Goal: Task Accomplishment & Management: Use online tool/utility

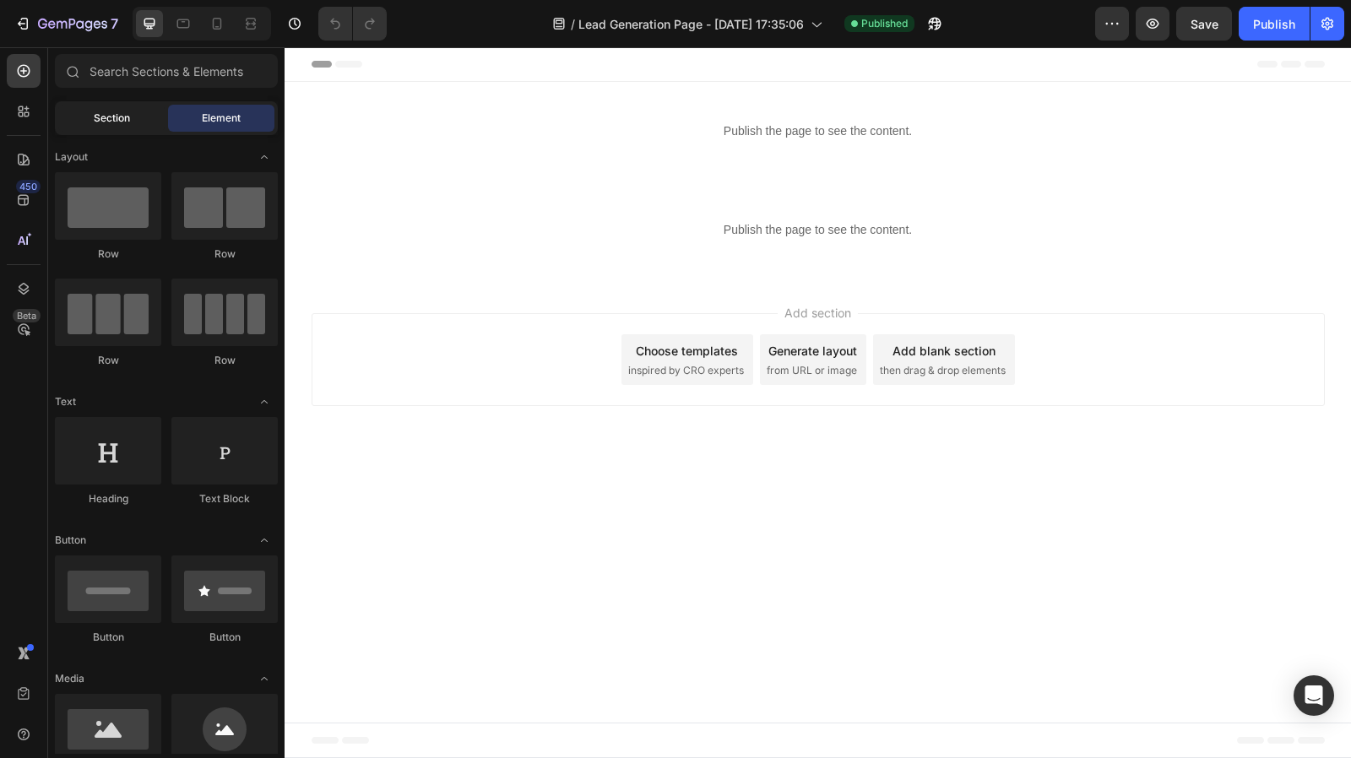
click at [104, 109] on div "Section" at bounding box center [111, 118] width 106 height 27
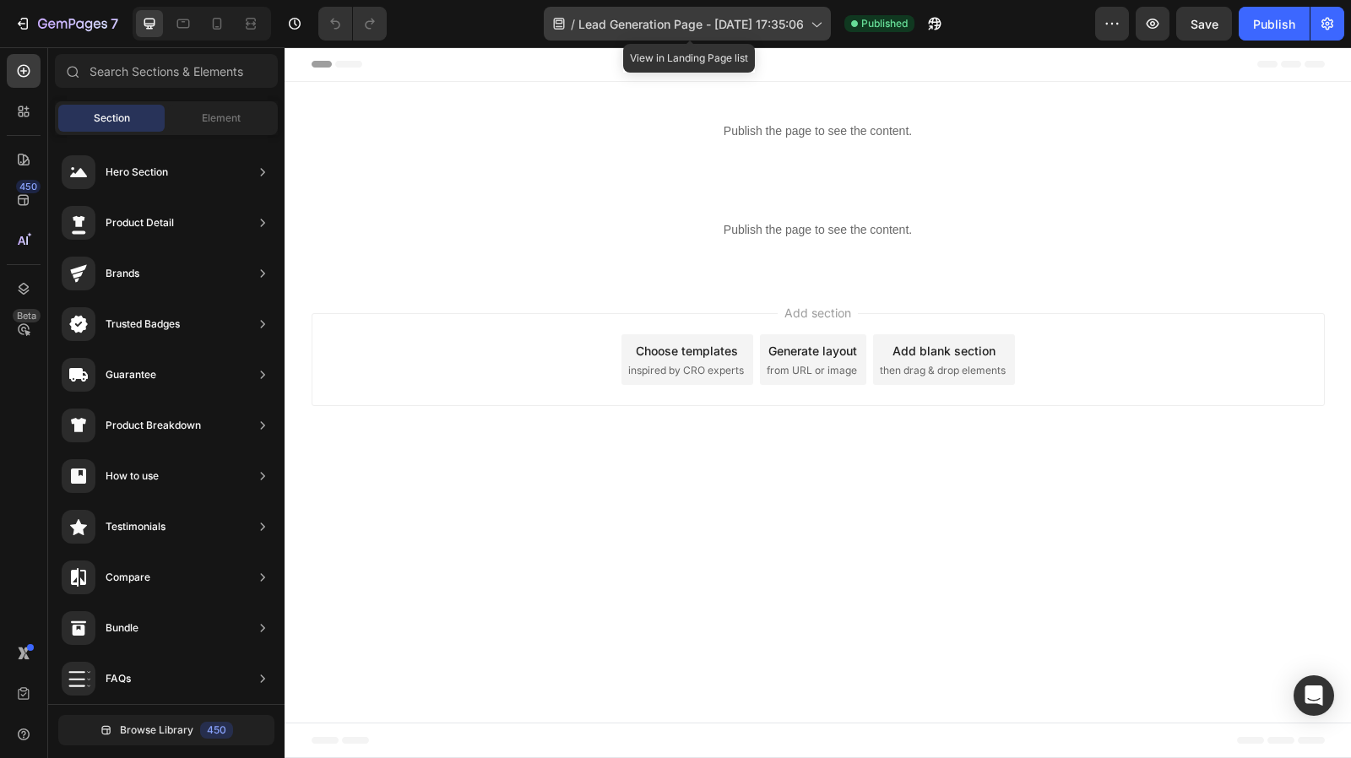
click at [807, 33] on div "/ Lead Generation Page - [DATE] 17:35:06" at bounding box center [687, 24] width 287 height 34
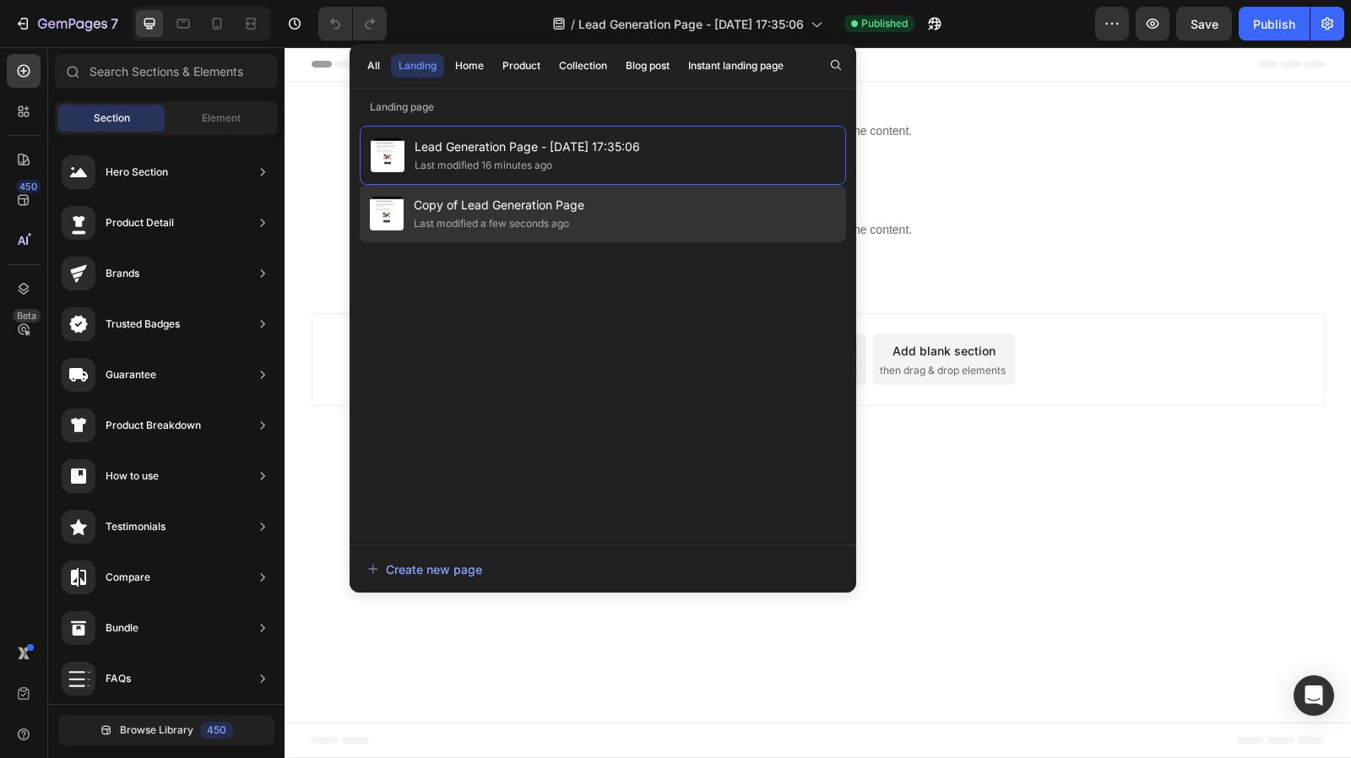
click at [646, 212] on div "Copy of Lead Generation Page Last modified a few seconds ago" at bounding box center [603, 213] width 487 height 57
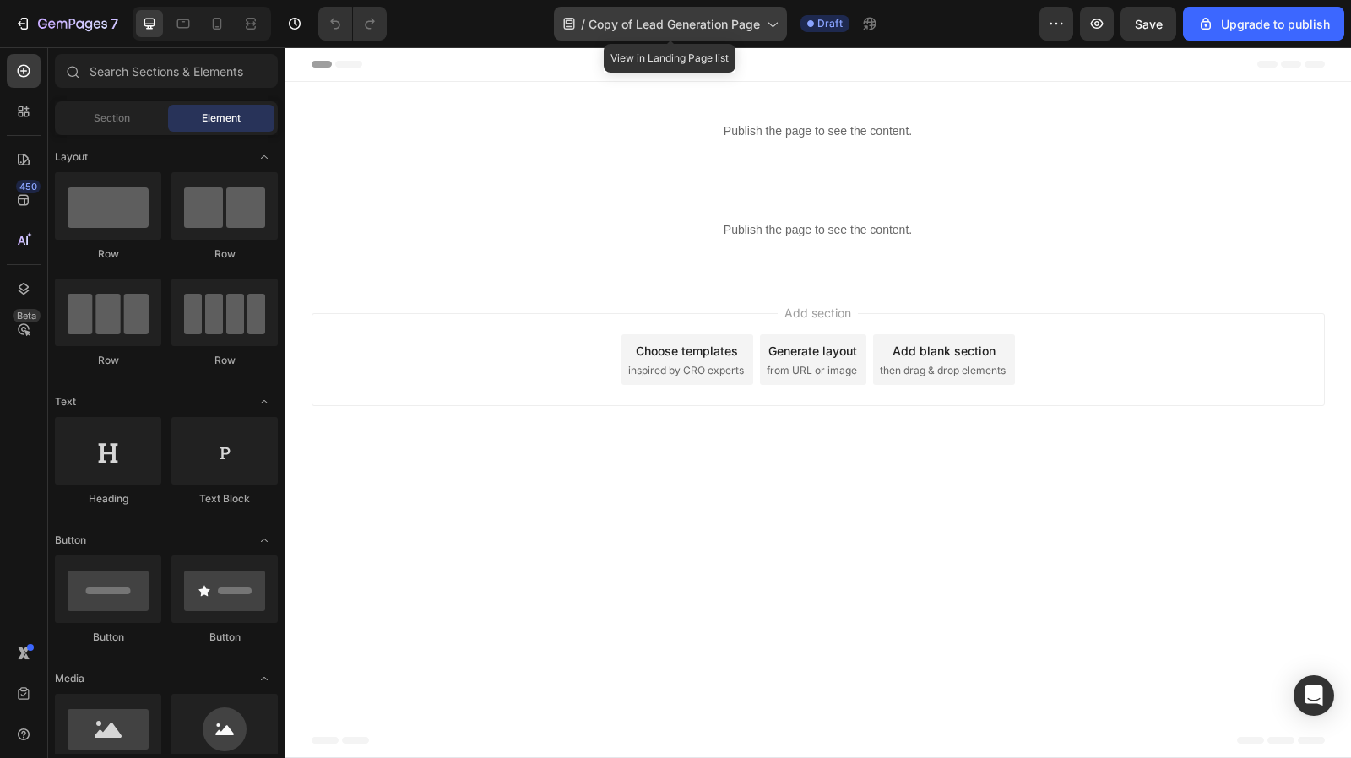
click at [749, 16] on span "Copy of Lead Generation Page" at bounding box center [674, 24] width 171 height 18
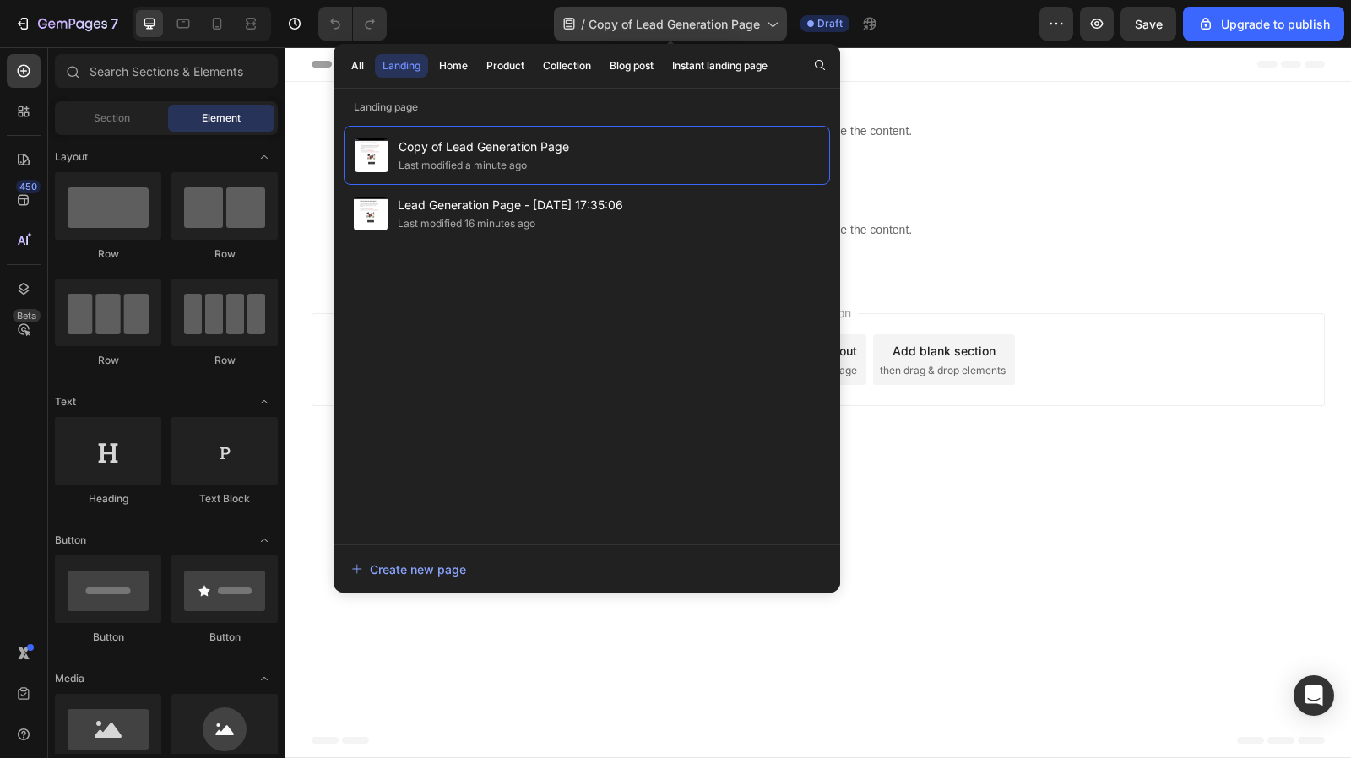
click at [749, 16] on span "Copy of Lead Generation Page" at bounding box center [674, 24] width 171 height 18
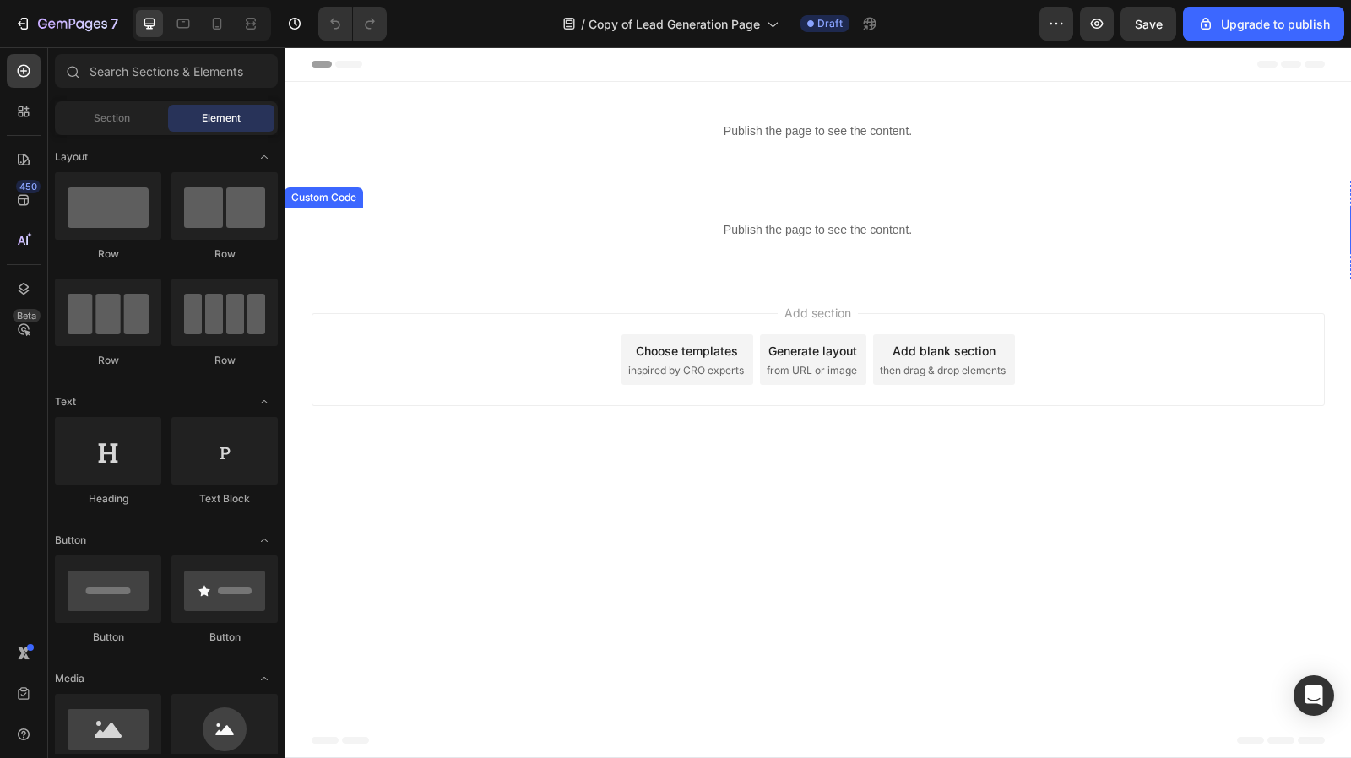
click at [742, 222] on p "Publish the page to see the content." at bounding box center [818, 230] width 1067 height 18
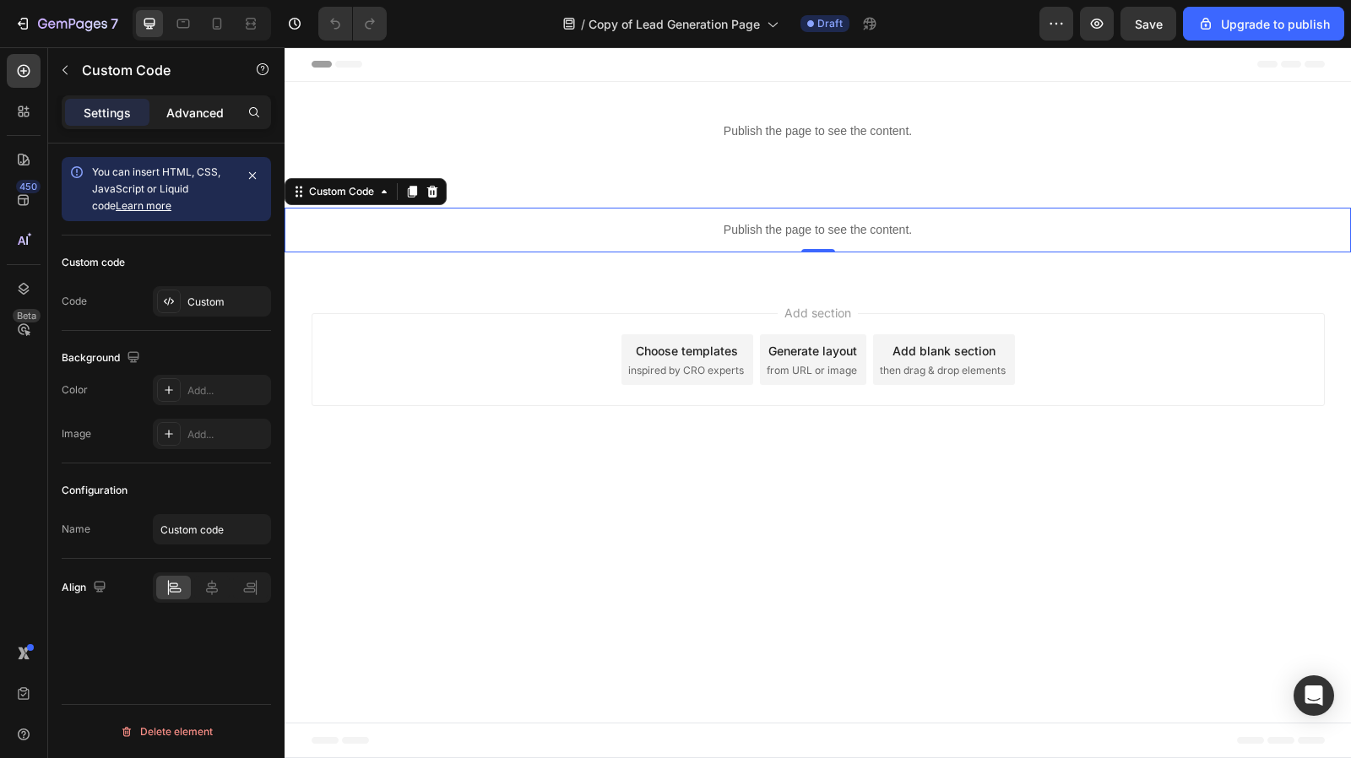
click at [198, 109] on p "Advanced" at bounding box center [194, 113] width 57 height 18
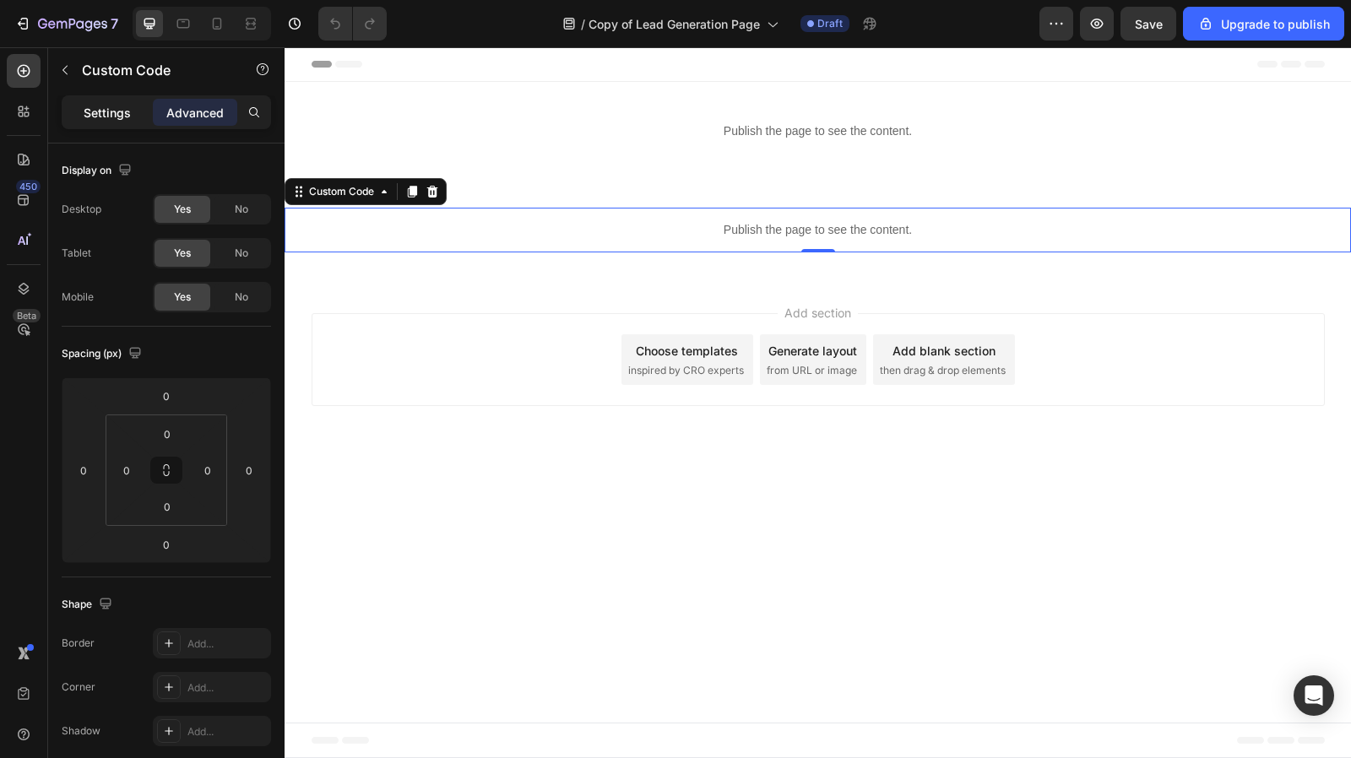
click at [129, 111] on p "Settings" at bounding box center [107, 113] width 47 height 18
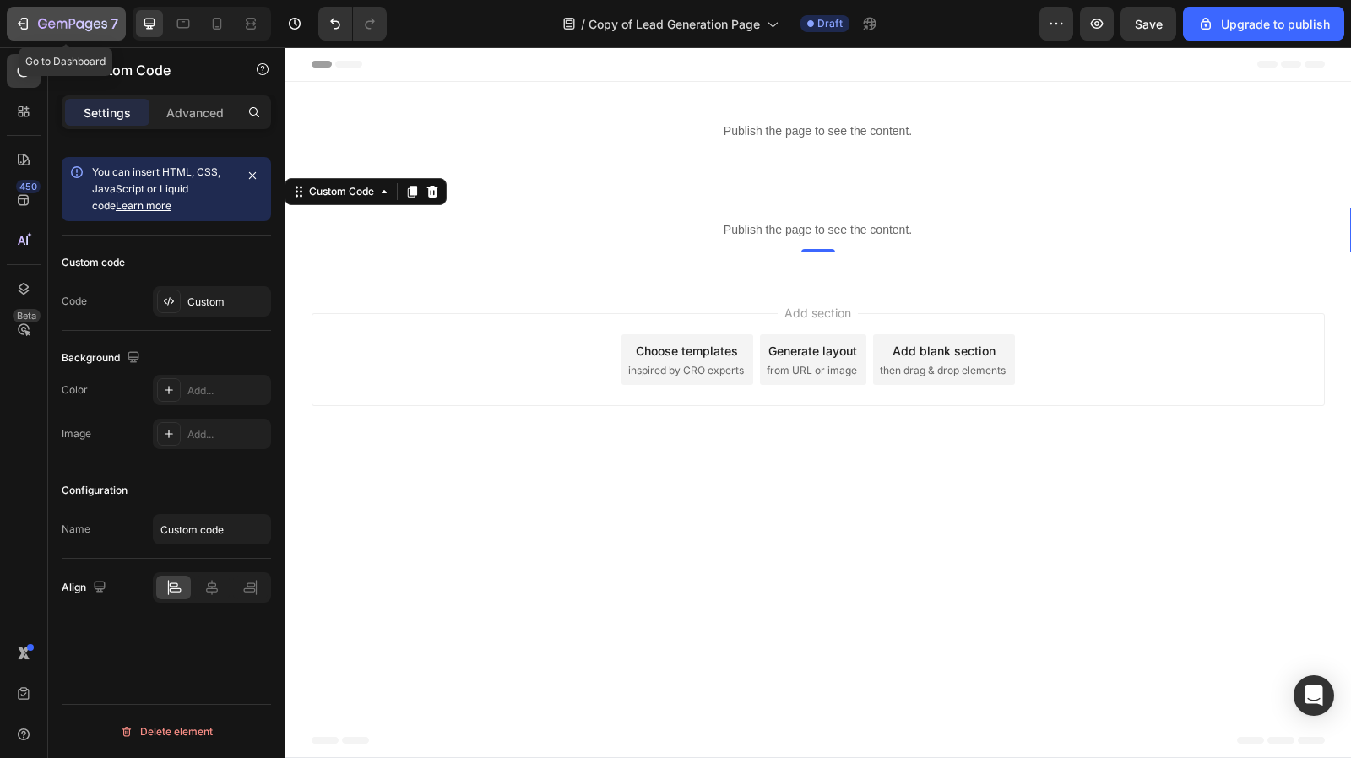
click at [18, 23] on icon "button" at bounding box center [22, 23] width 17 height 17
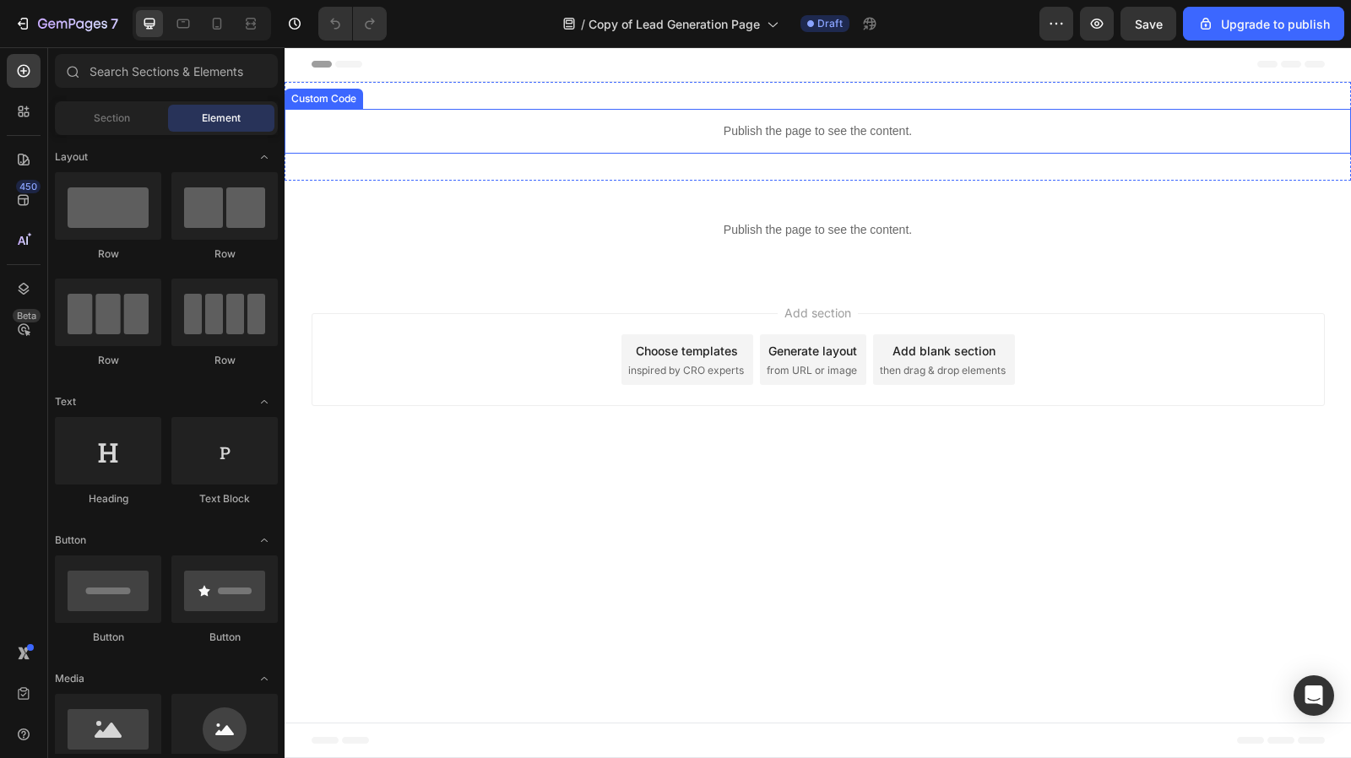
click at [697, 133] on p "Publish the page to see the content." at bounding box center [818, 131] width 1067 height 18
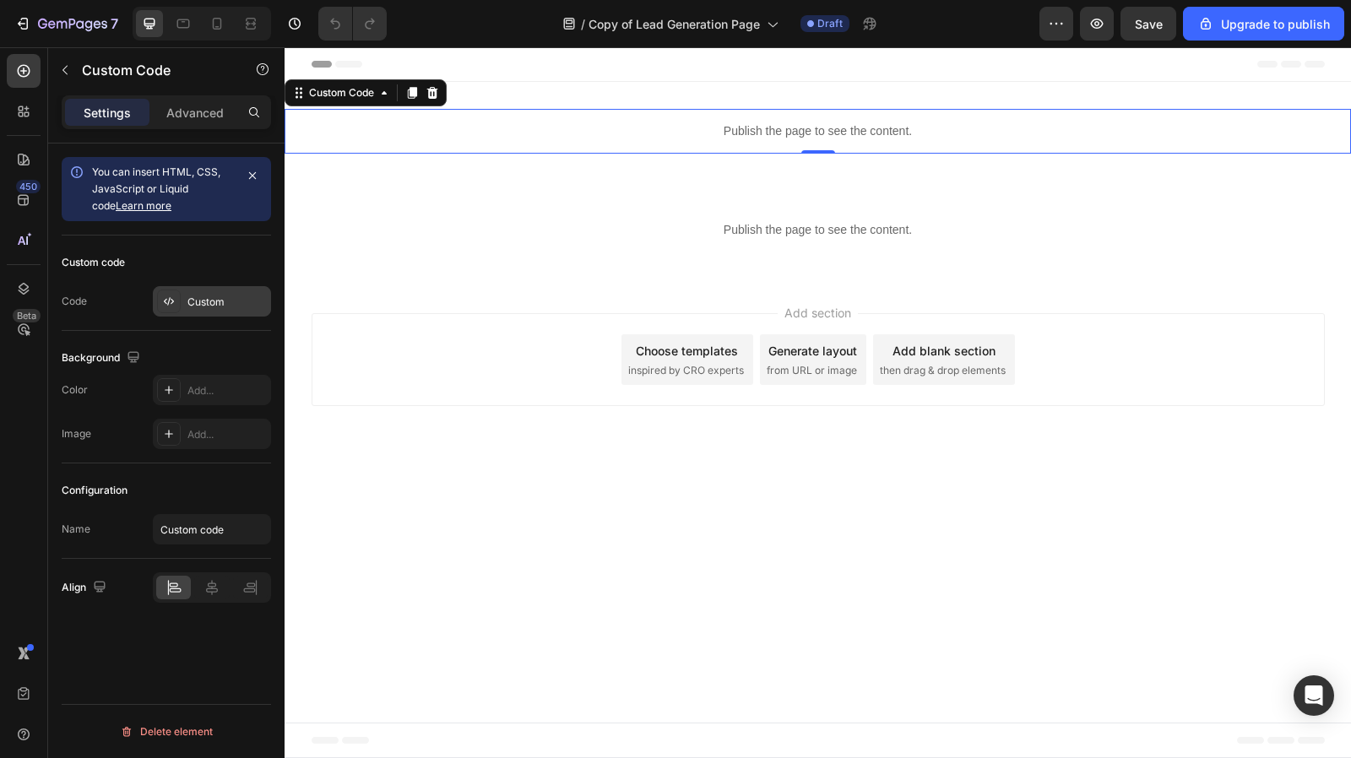
click at [217, 295] on div "Custom" at bounding box center [227, 302] width 79 height 15
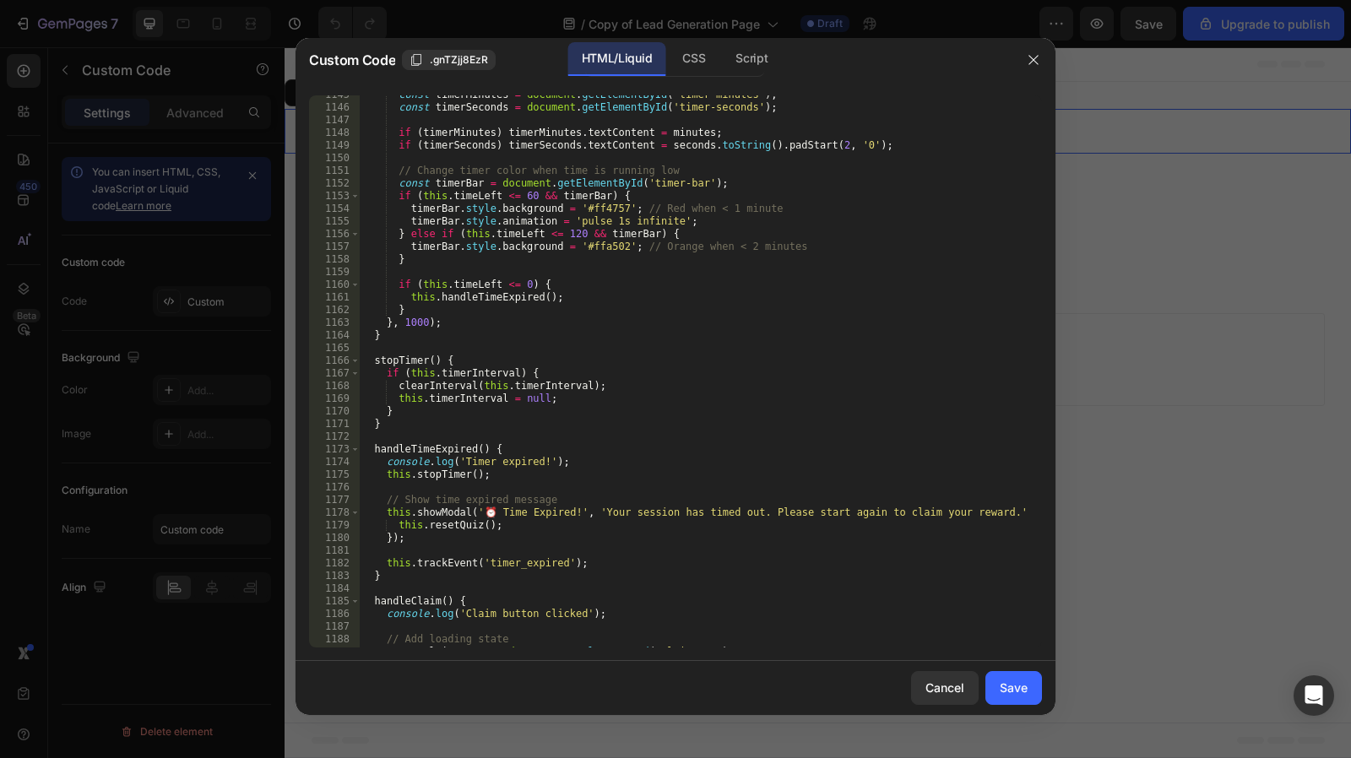
scroll to position [14746, 0]
